Goal: Transaction & Acquisition: Purchase product/service

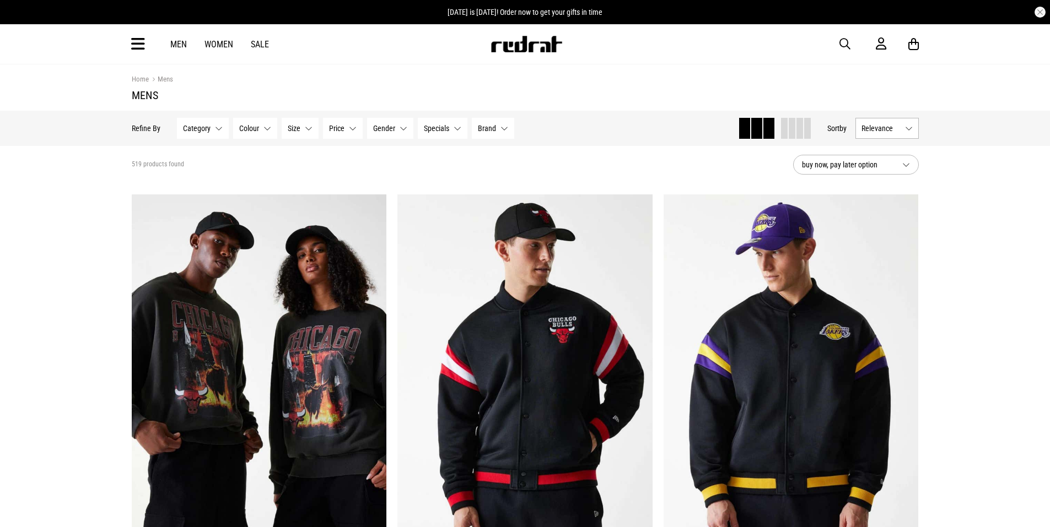
click at [220, 128] on button "Category None selected" at bounding box center [203, 128] width 52 height 21
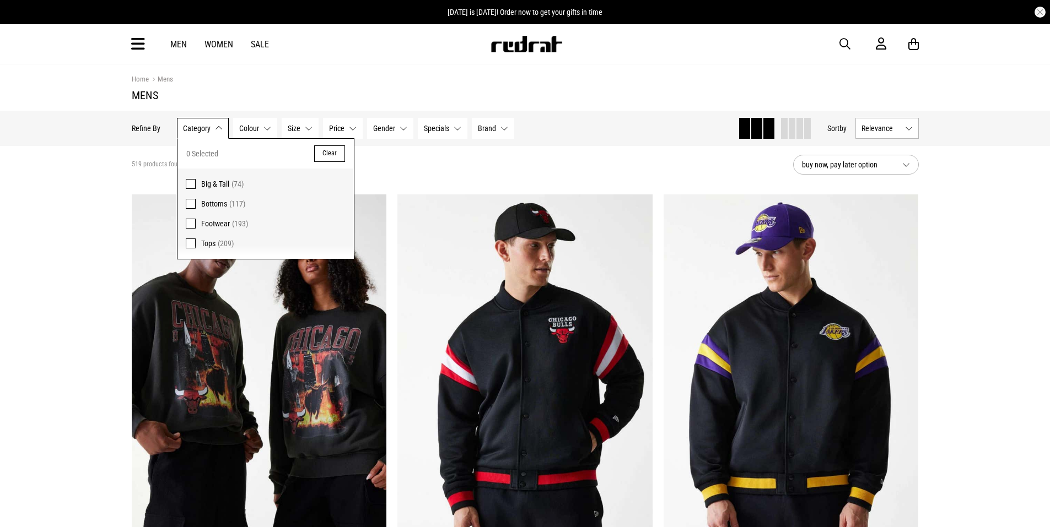
click at [191, 225] on span at bounding box center [191, 224] width 10 height 10
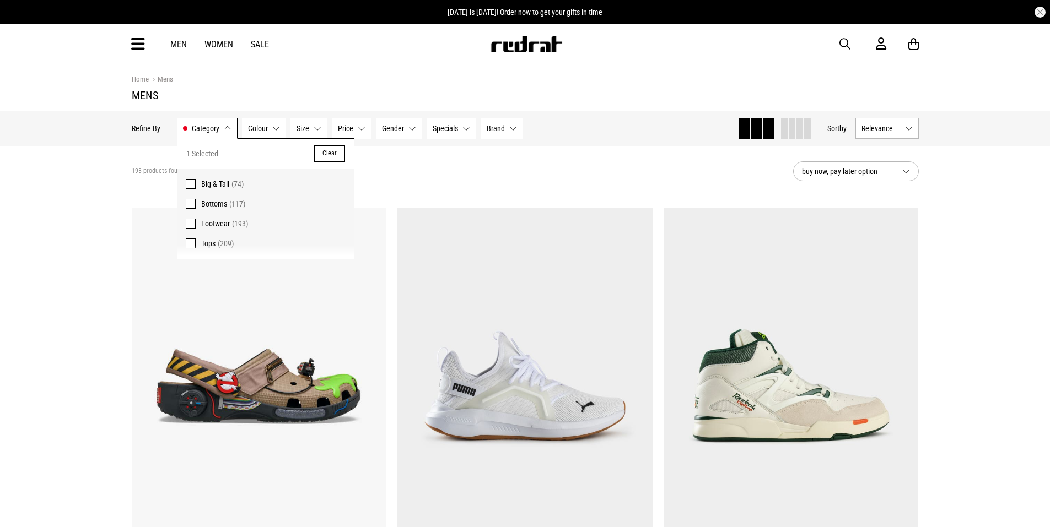
click at [276, 99] on h1 "Mens" at bounding box center [525, 95] width 787 height 13
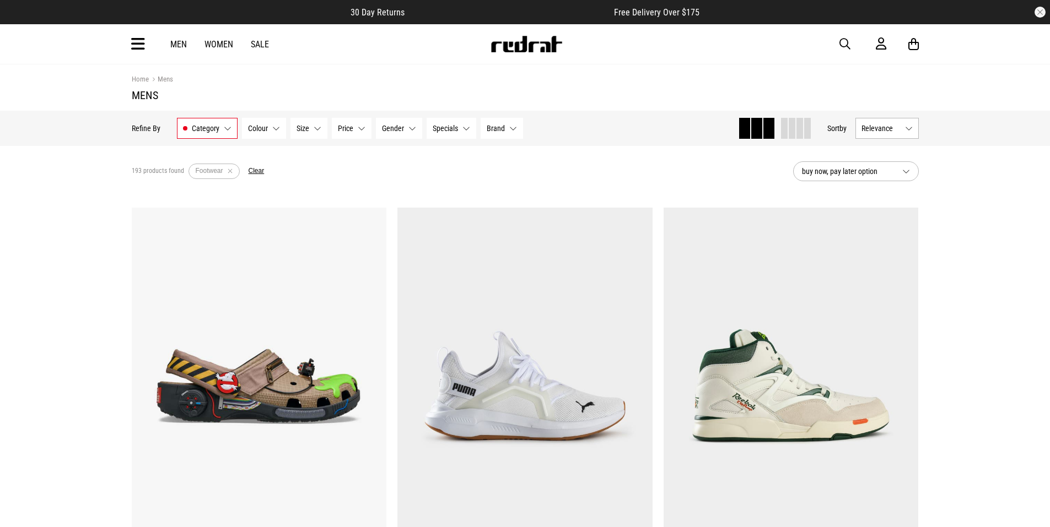
click at [312, 126] on button "Size None selected" at bounding box center [308, 128] width 37 height 21
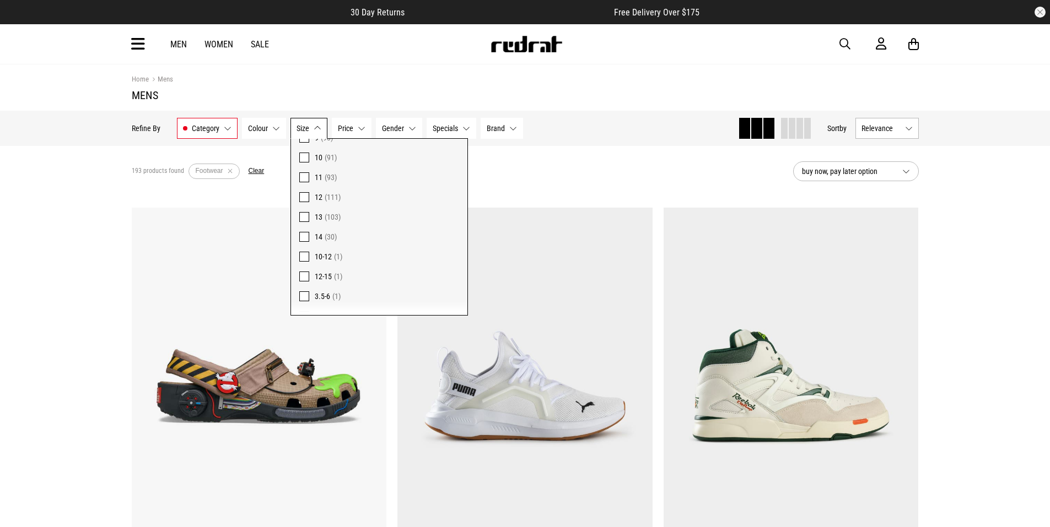
scroll to position [110, 0]
click at [304, 214] on span at bounding box center [304, 213] width 10 height 10
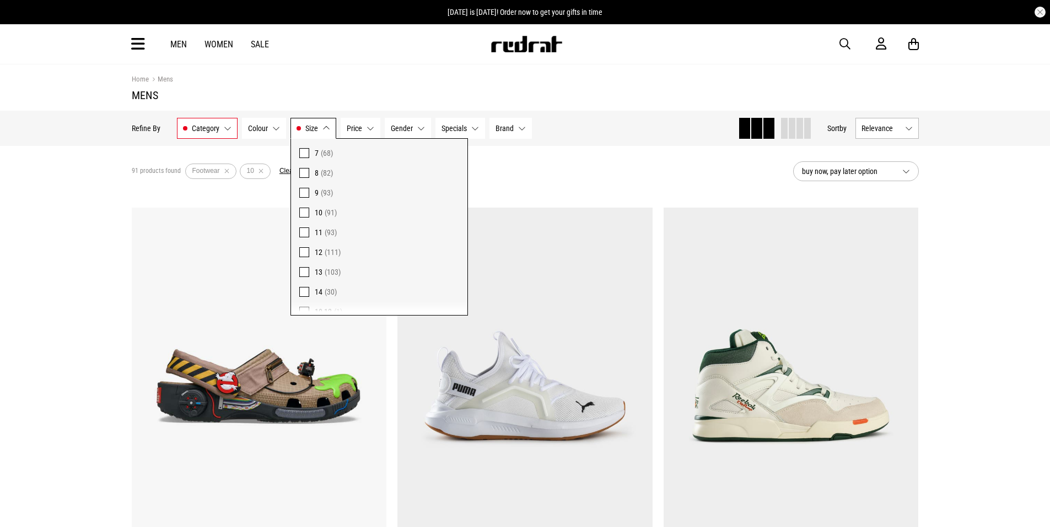
click at [369, 95] on h1 "Mens" at bounding box center [525, 95] width 787 height 13
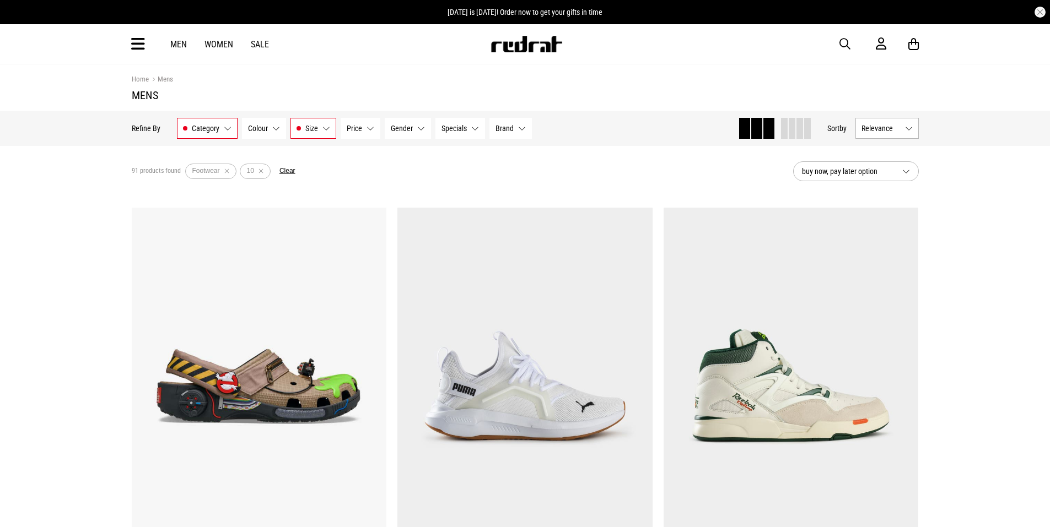
click at [406, 125] on span "Gender" at bounding box center [402, 128] width 22 height 9
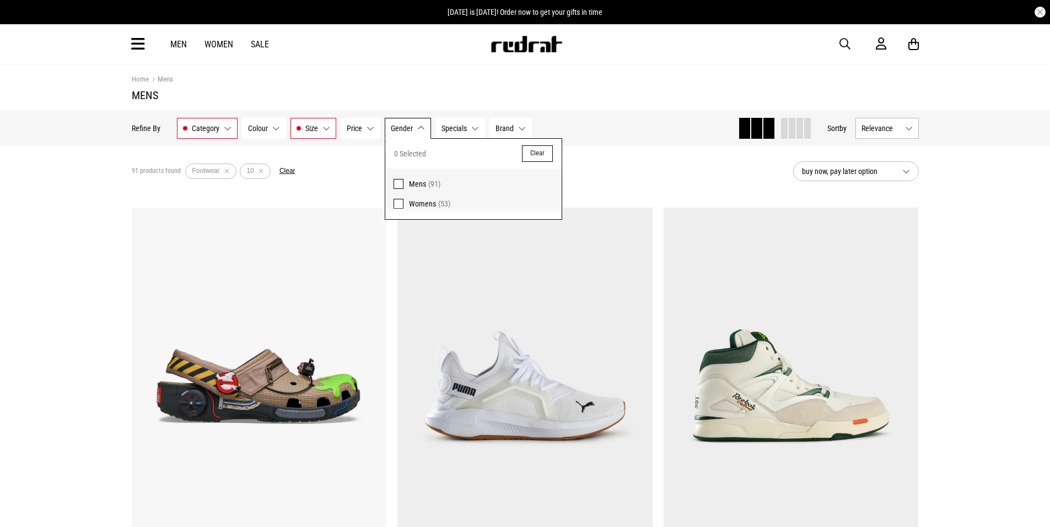
click at [400, 186] on span at bounding box center [398, 184] width 10 height 10
click at [435, 88] on section "Home Mens Mens" at bounding box center [525, 87] width 787 height 46
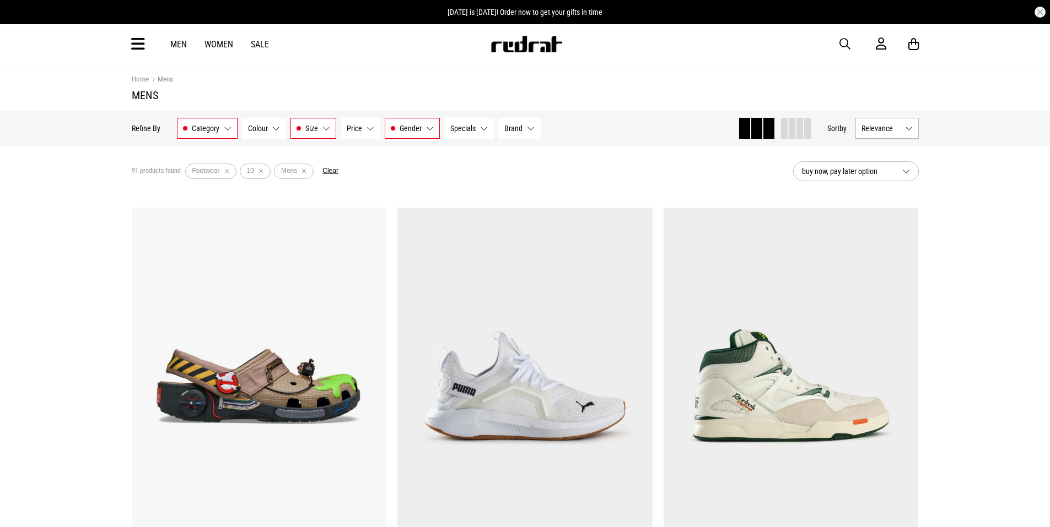
click at [473, 122] on button "Specials None selected" at bounding box center [469, 128] width 50 height 21
drag, startPoint x: 472, startPoint y: 122, endPoint x: 452, endPoint y: 122, distance: 20.4
click at [472, 122] on button "Specials None selected" at bounding box center [469, 128] width 50 height 21
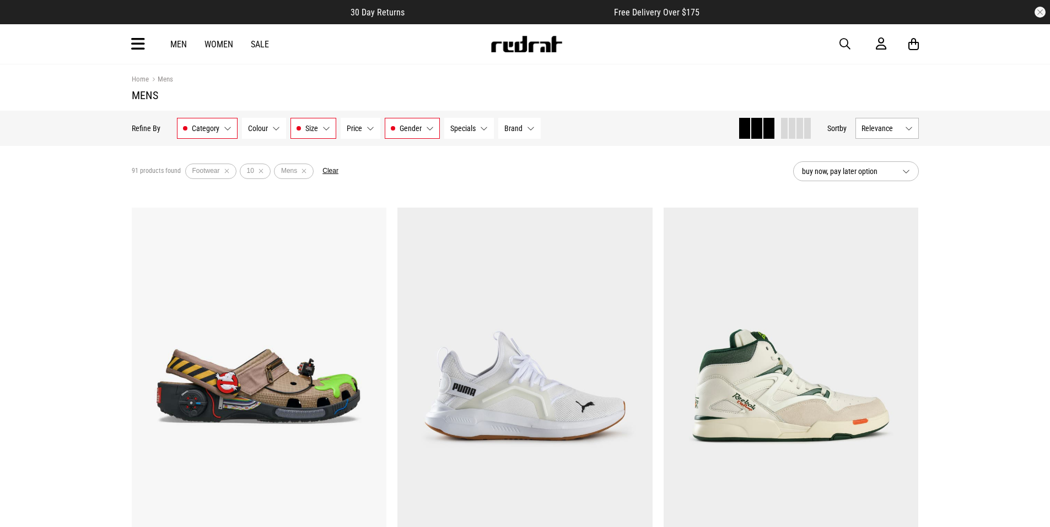
click at [872, 122] on button "Relevance" at bounding box center [886, 128] width 63 height 21
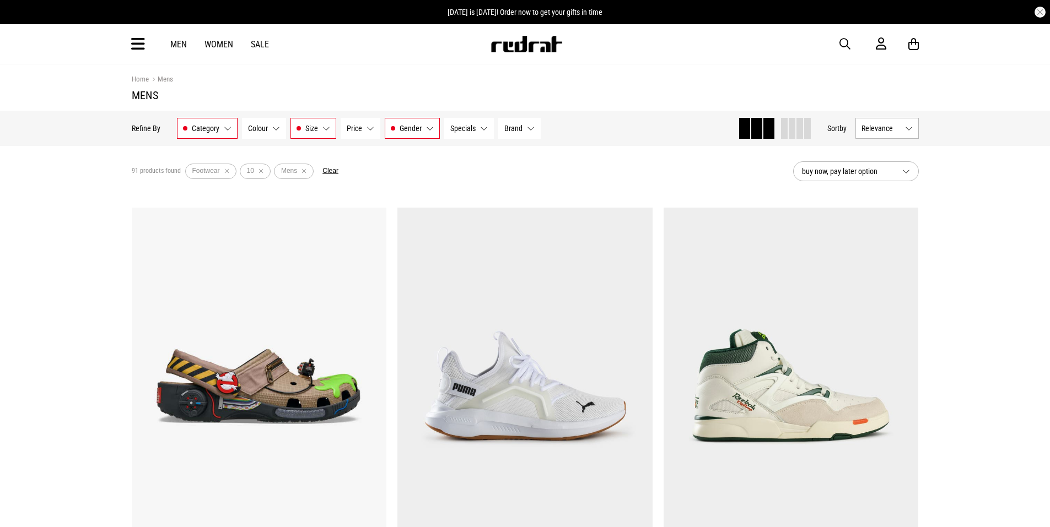
click at [483, 128] on button "Specials None selected" at bounding box center [469, 128] width 50 height 21
click at [478, 128] on button "Specials None selected" at bounding box center [469, 128] width 50 height 21
click at [510, 127] on span "Brand" at bounding box center [513, 128] width 18 height 9
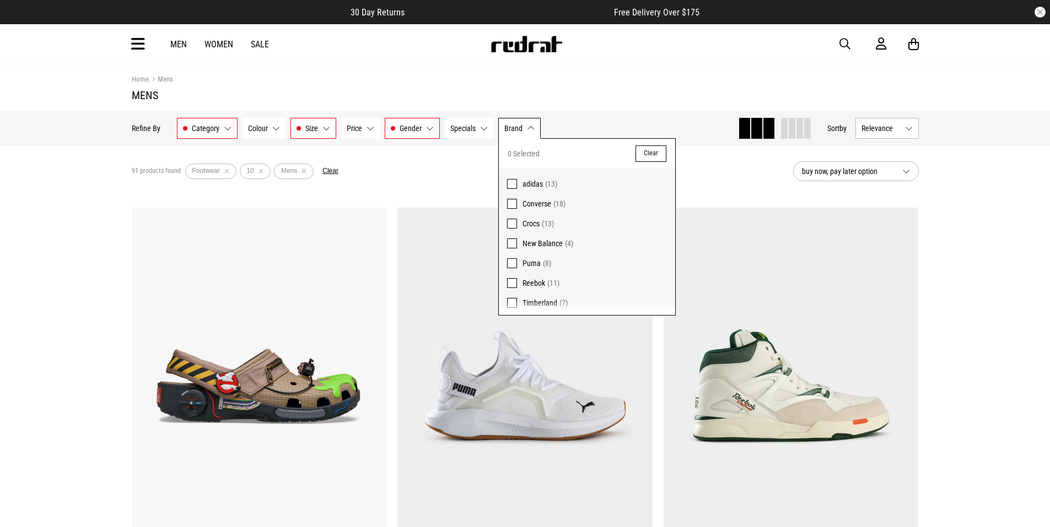
click at [433, 186] on div "91 products found Active Filters Footwear 10 Mens Clear" at bounding box center [458, 171] width 652 height 33
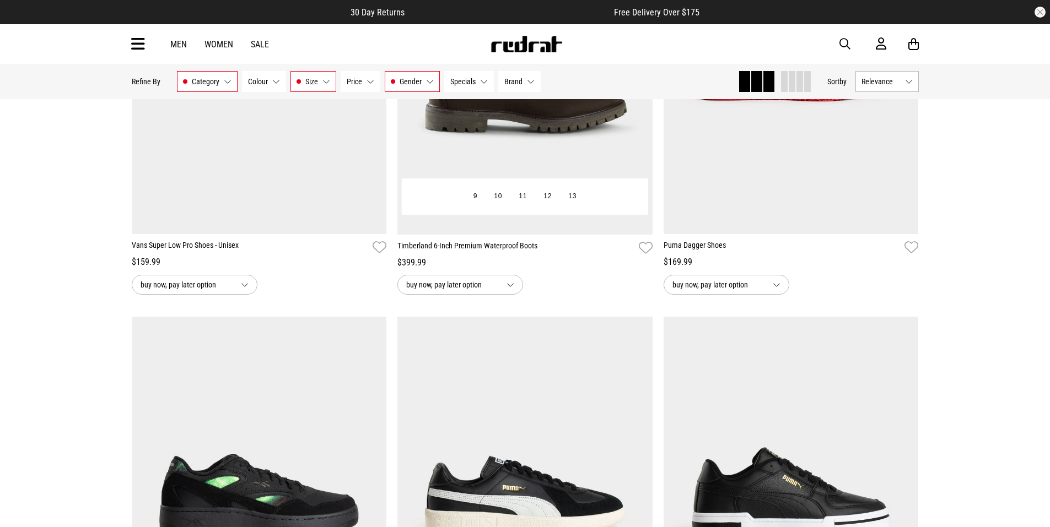
scroll to position [1433, 0]
